Goal: Task Accomplishment & Management: Manage account settings

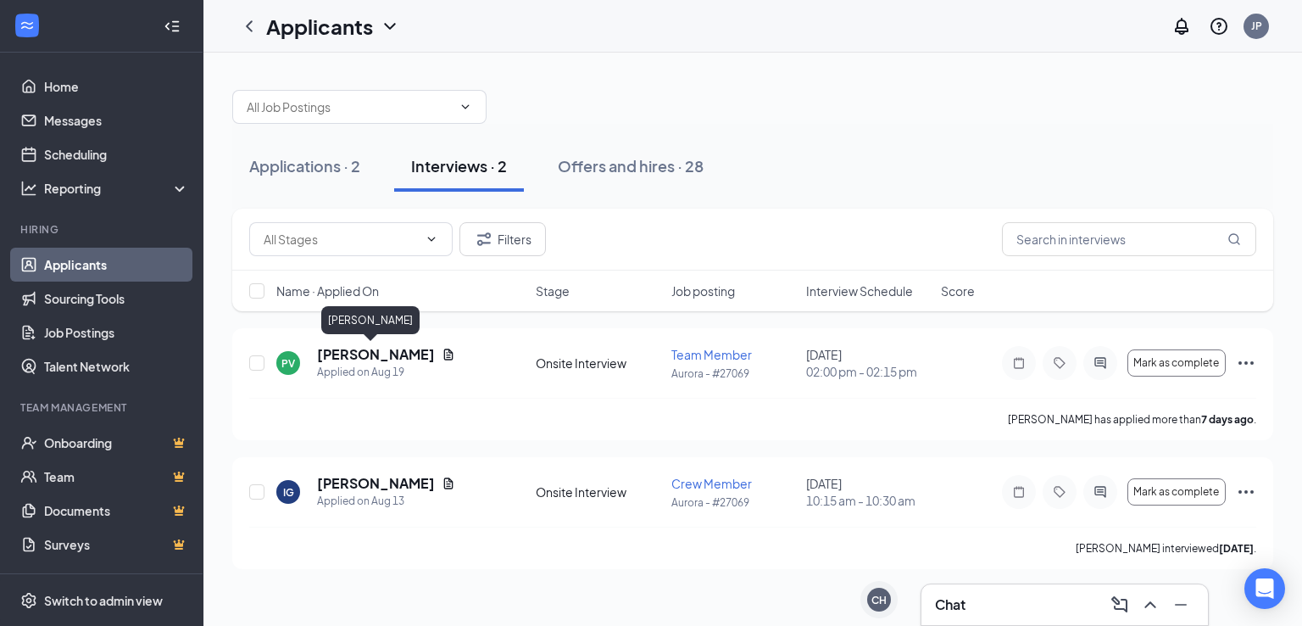
click at [380, 360] on h5 "[PERSON_NAME]" at bounding box center [376, 354] width 118 height 19
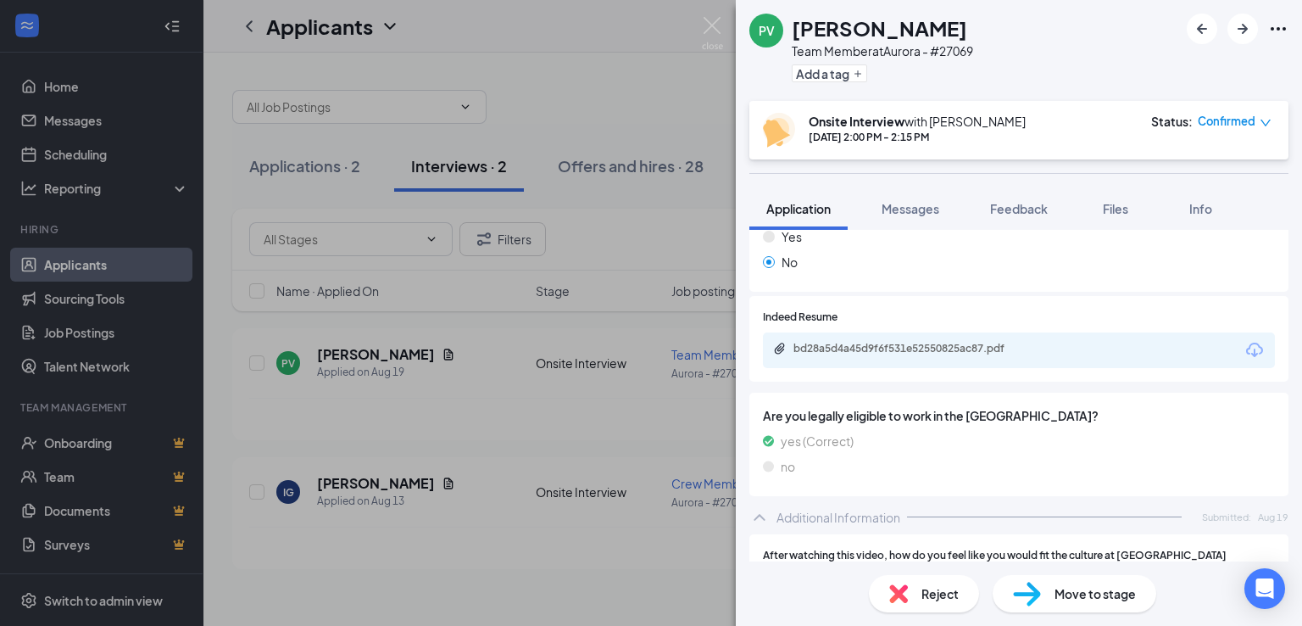
scroll to position [551, 0]
click at [1244, 348] on icon "Download" at bounding box center [1254, 348] width 20 height 20
click at [910, 259] on div "No" at bounding box center [1019, 260] width 512 height 19
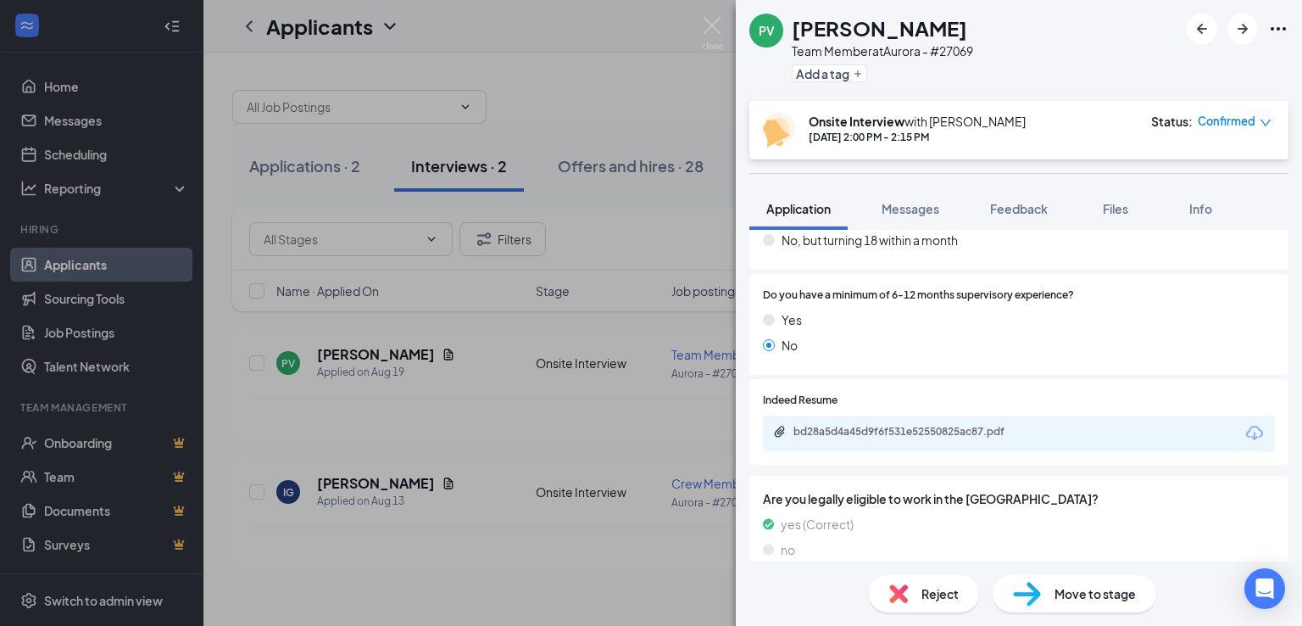
scroll to position [452, 0]
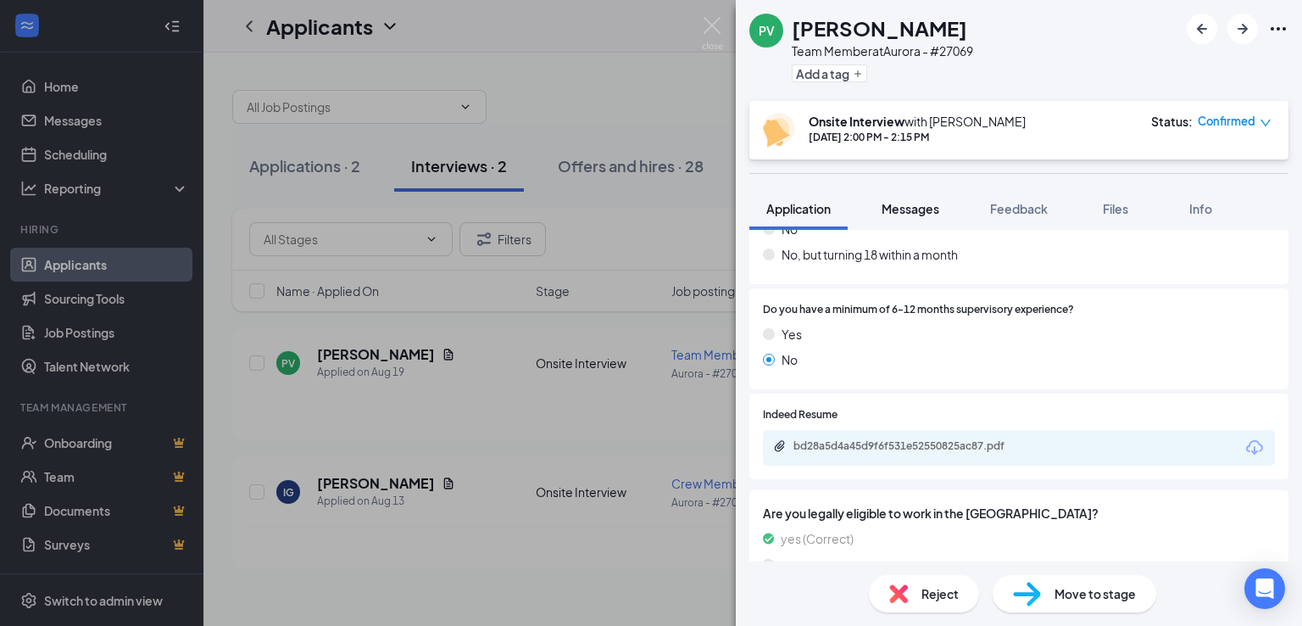
click at [916, 220] on button "Messages" at bounding box center [911, 208] width 92 height 42
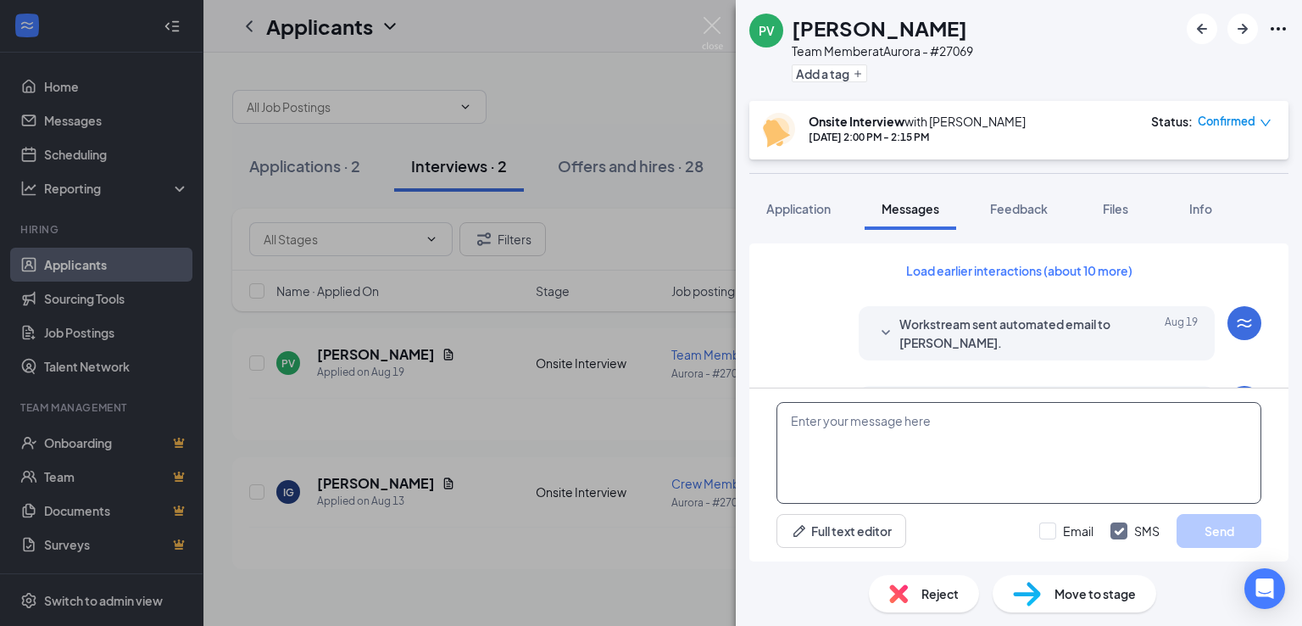
click at [911, 423] on textarea at bounding box center [1018, 453] width 485 height 102
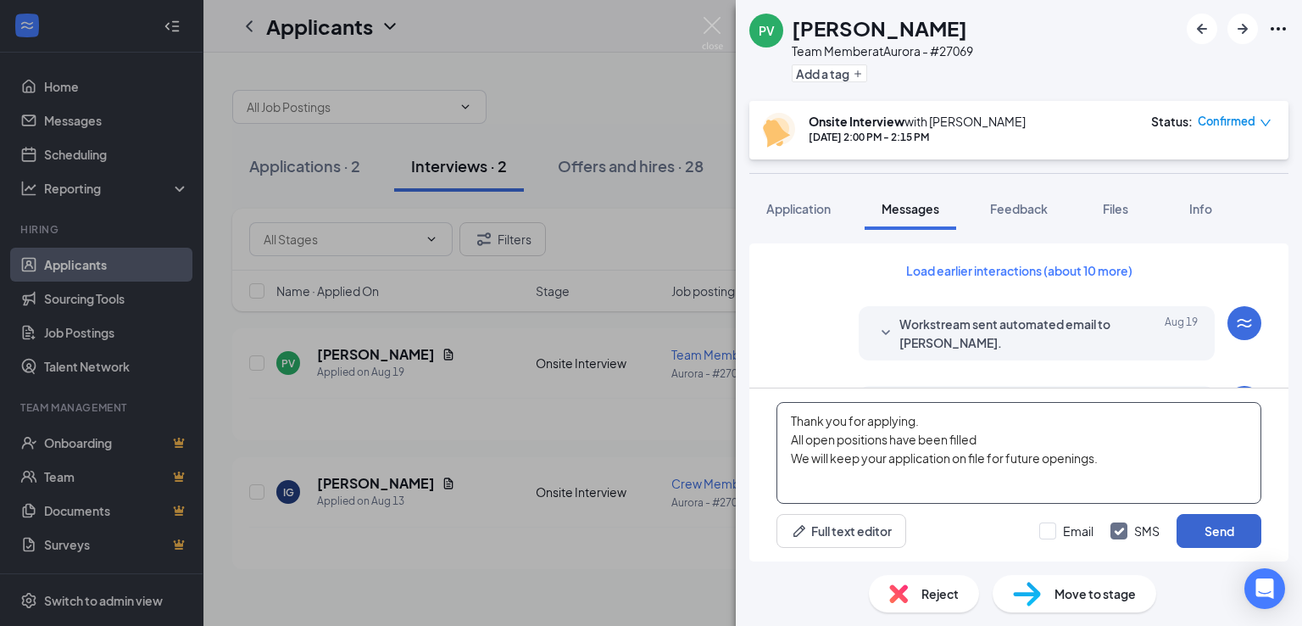
type textarea "Thank you for applying. All open positions have been filled We will keep your a…"
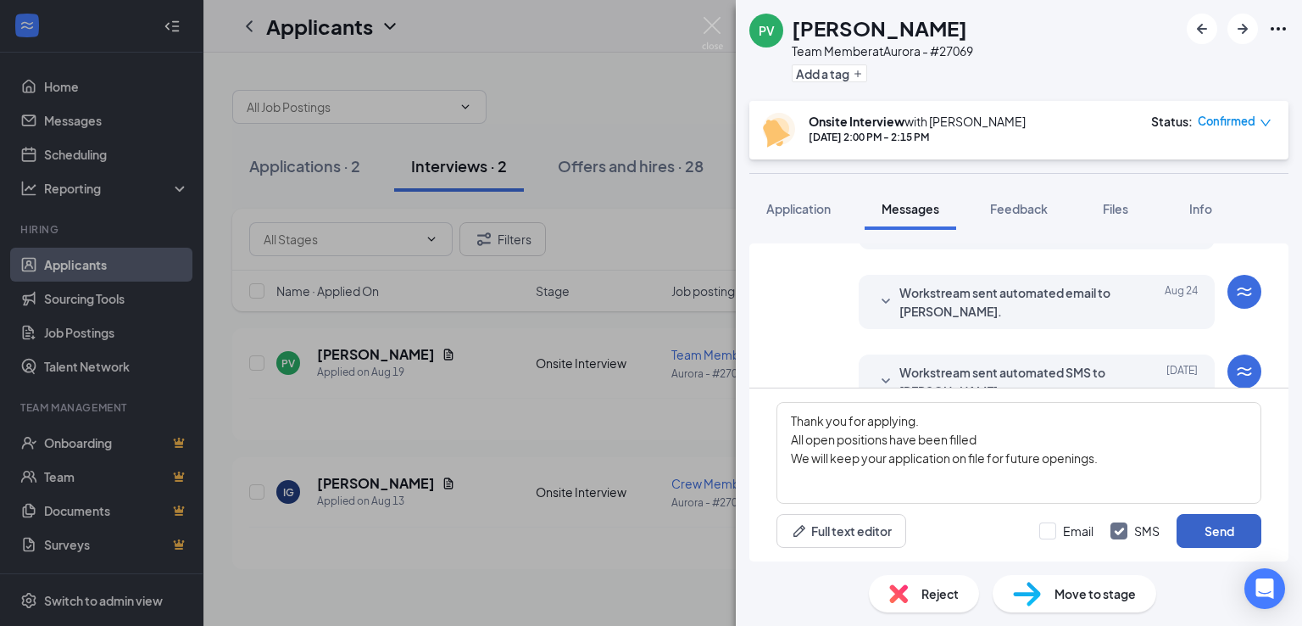
click at [1210, 526] on button "Send" at bounding box center [1218, 531] width 85 height 34
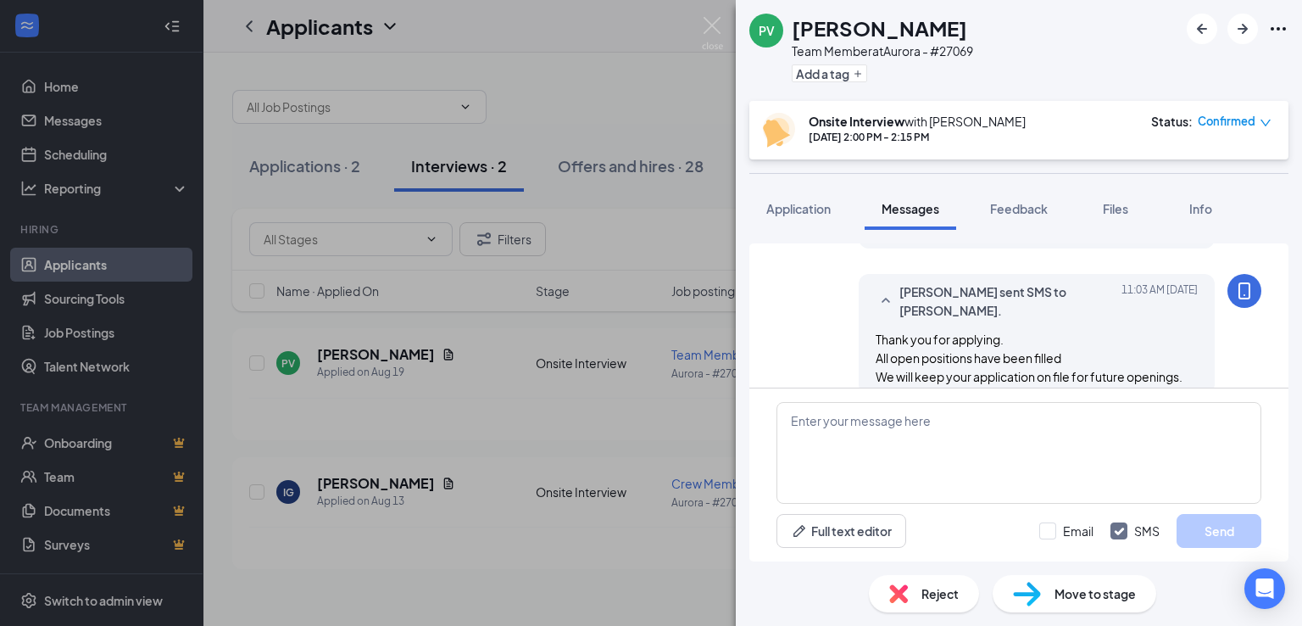
scroll to position [821, 0]
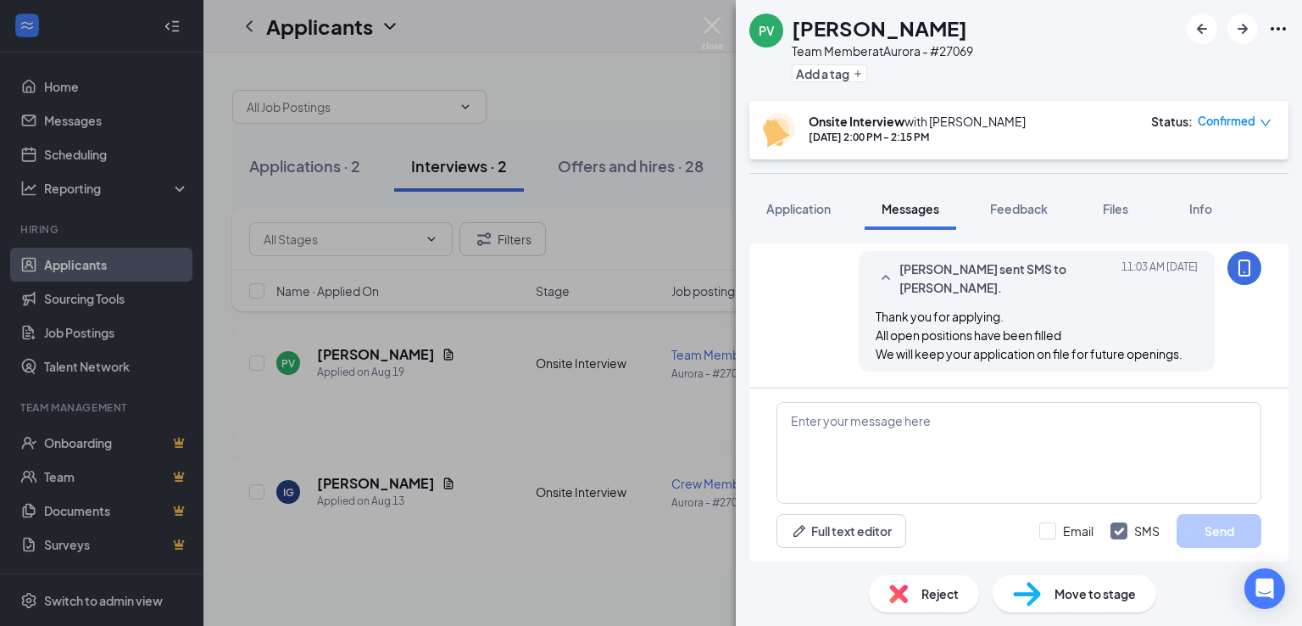
click at [1211, 120] on span "Confirmed" at bounding box center [1227, 121] width 58 height 17
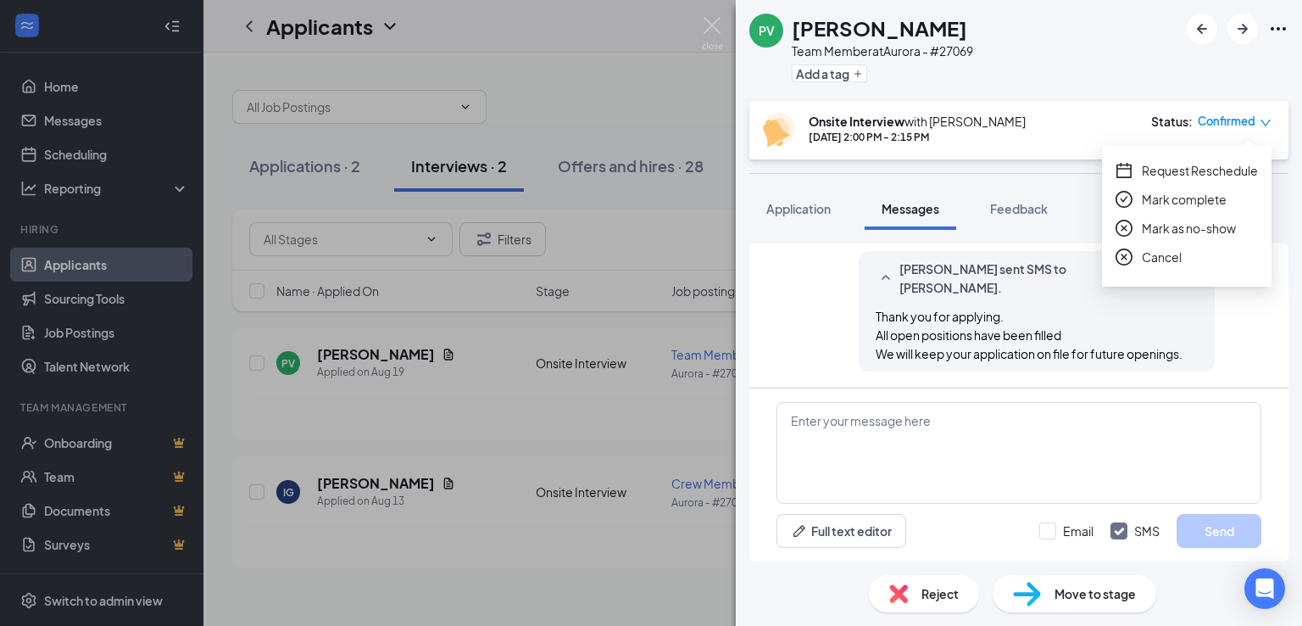
click at [1130, 257] on icon "close-circle" at bounding box center [1123, 256] width 17 height 17
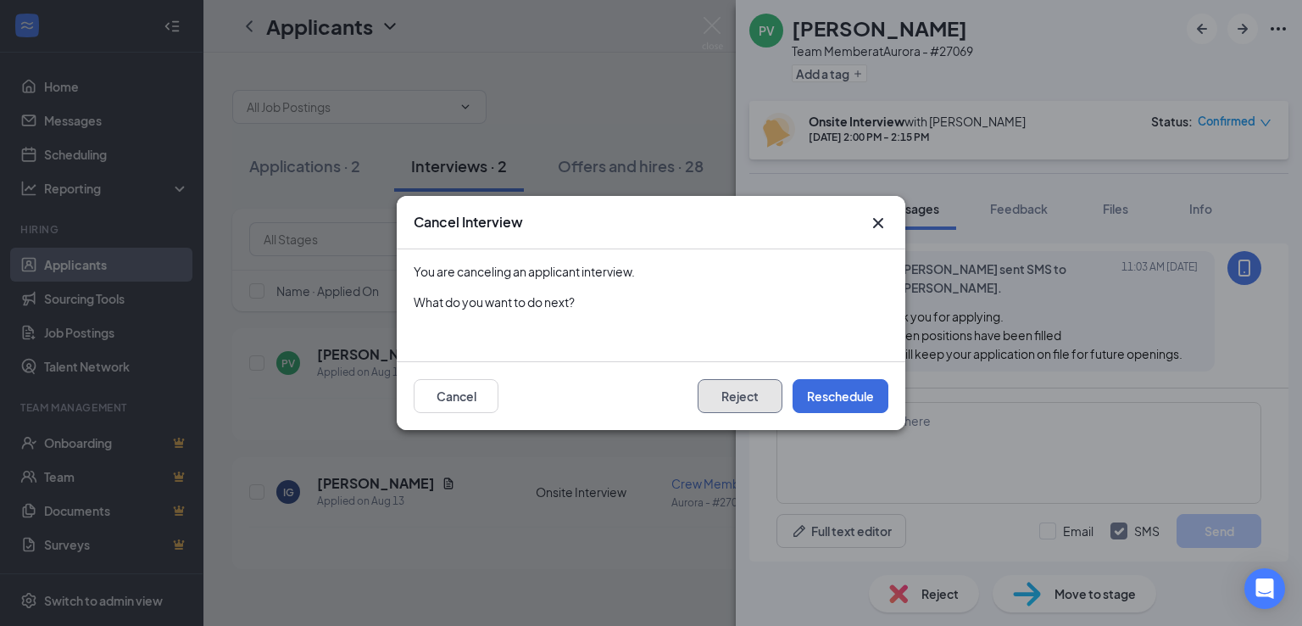
click at [751, 395] on button "Reject" at bounding box center [740, 396] width 85 height 34
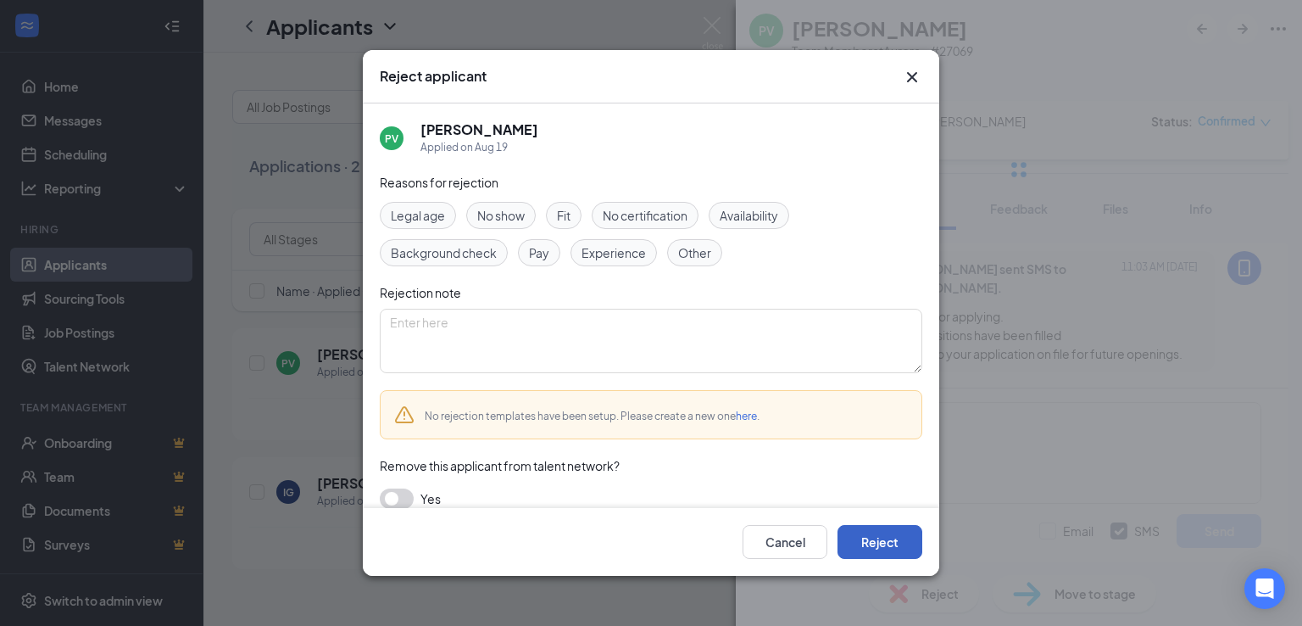
click at [858, 531] on button "Reject" at bounding box center [879, 542] width 85 height 34
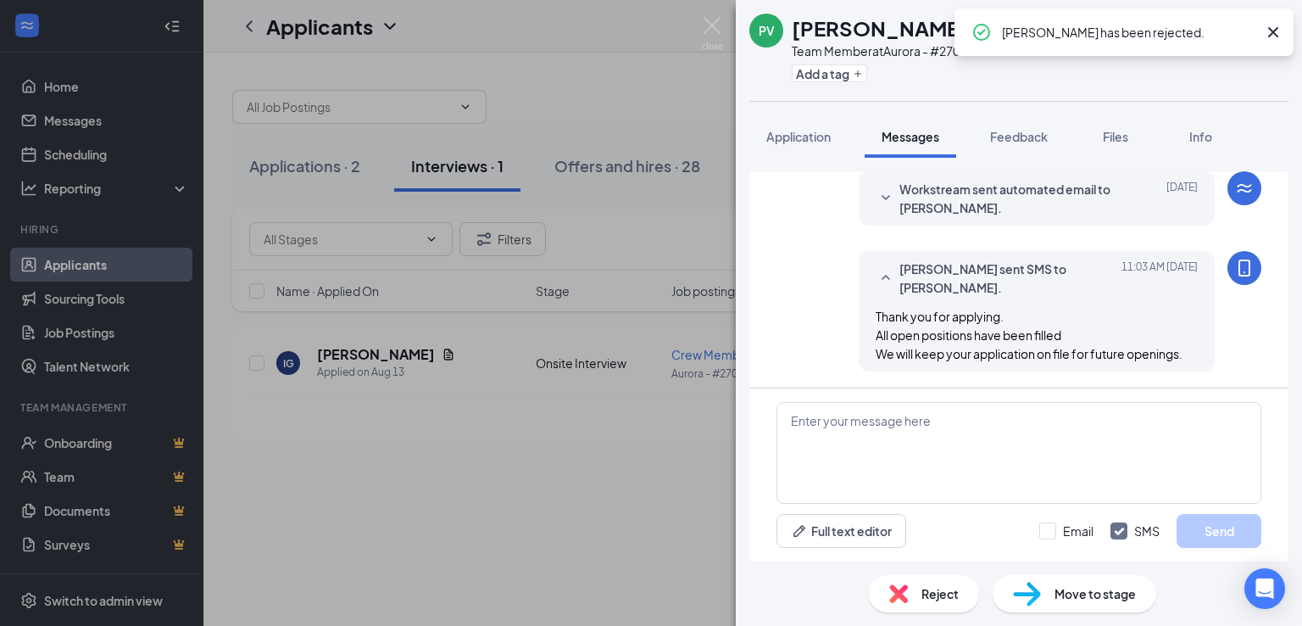
click at [328, 150] on div "PV [PERSON_NAME] Team Member at [GEOGRAPHIC_DATA] - #27069 Add a tag Applicatio…" at bounding box center [651, 313] width 1302 height 626
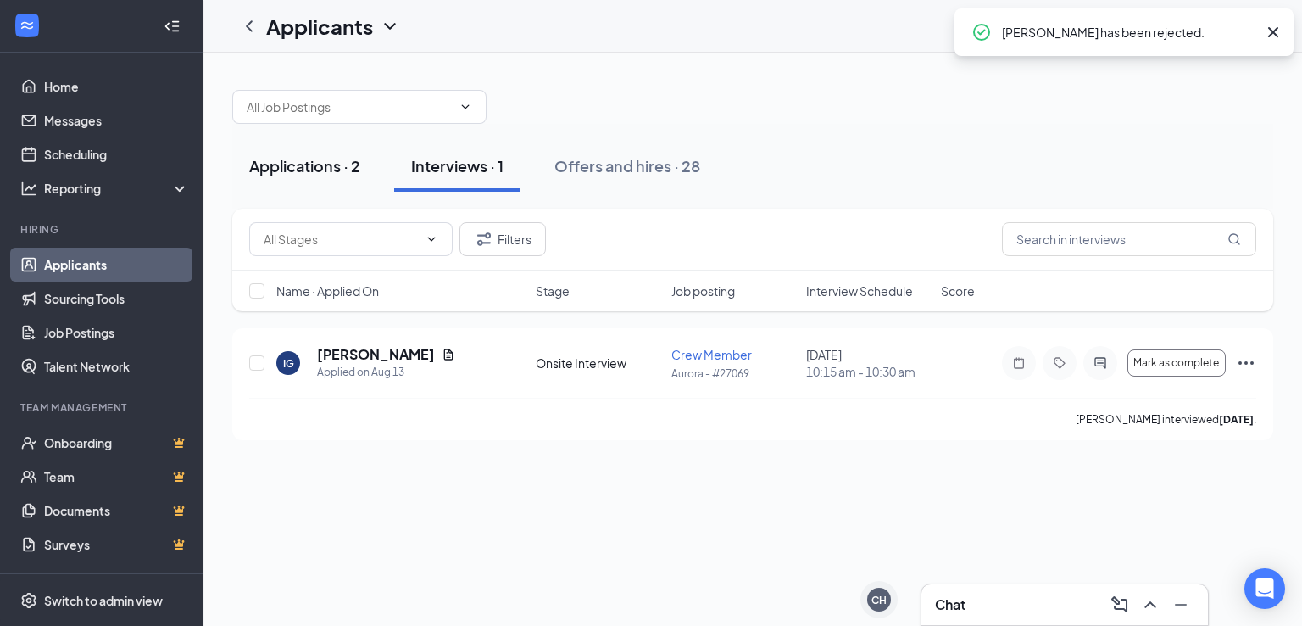
click at [331, 176] on button "Applications · 2" at bounding box center [304, 166] width 145 height 51
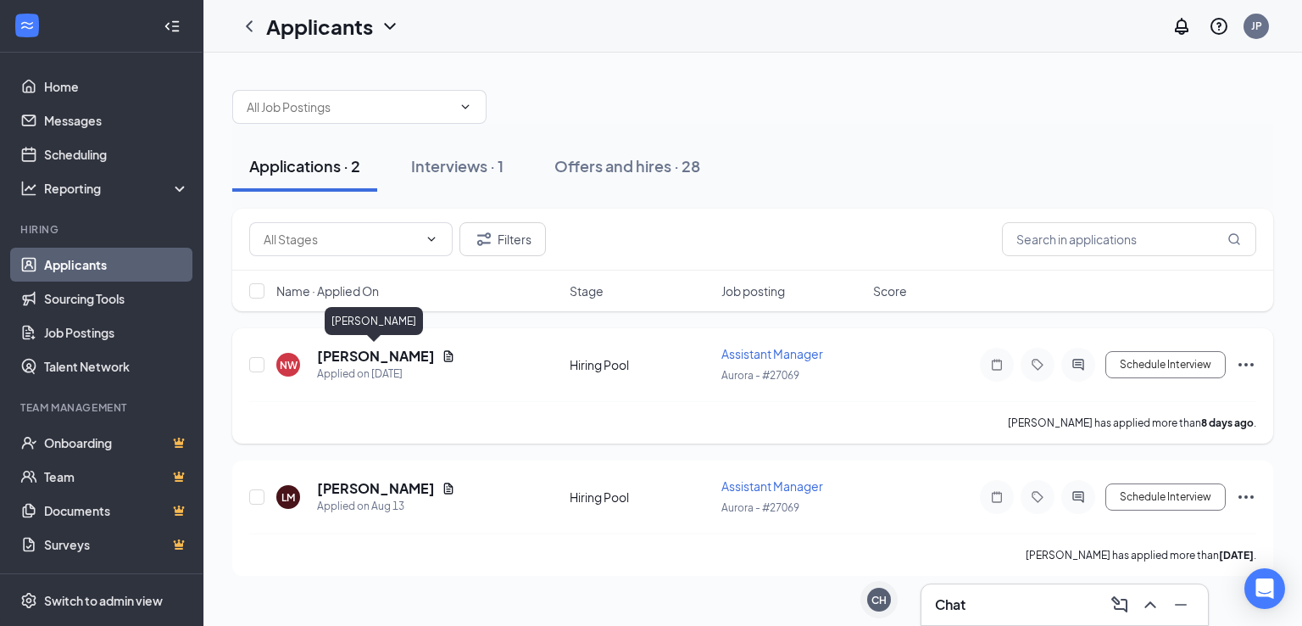
click at [398, 362] on h5 "[PERSON_NAME]" at bounding box center [376, 356] width 118 height 19
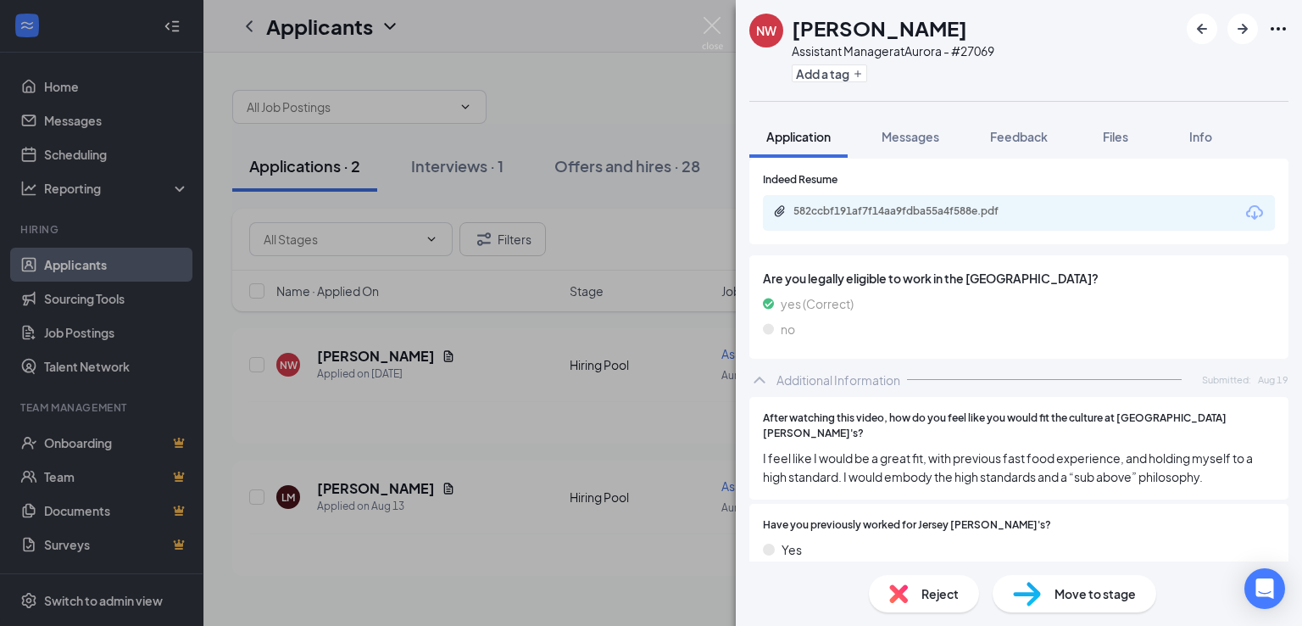
scroll to position [444, 0]
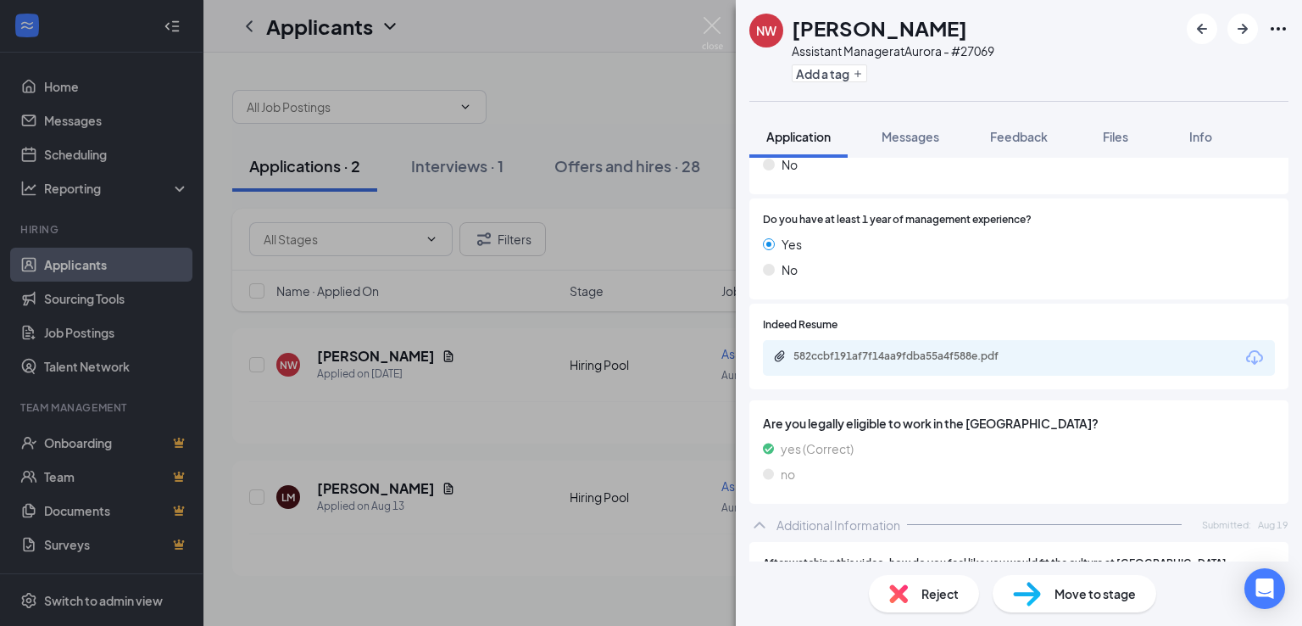
click at [1244, 358] on icon "Download" at bounding box center [1254, 358] width 20 height 20
